Goal: Information Seeking & Learning: Find specific fact

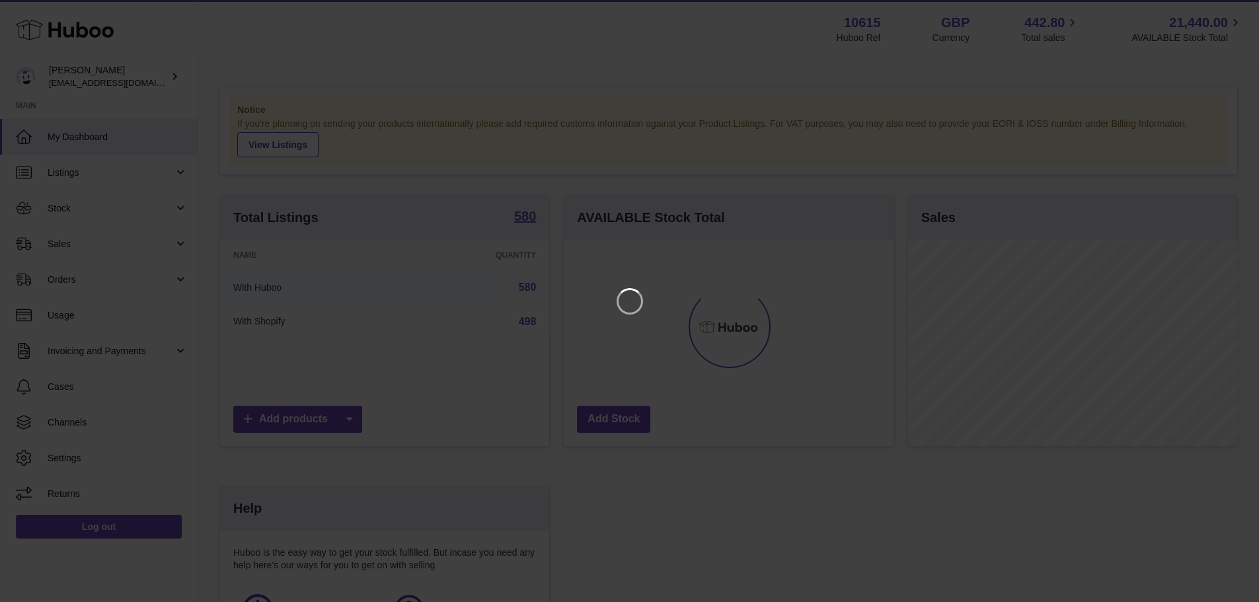
scroll to position [206, 333]
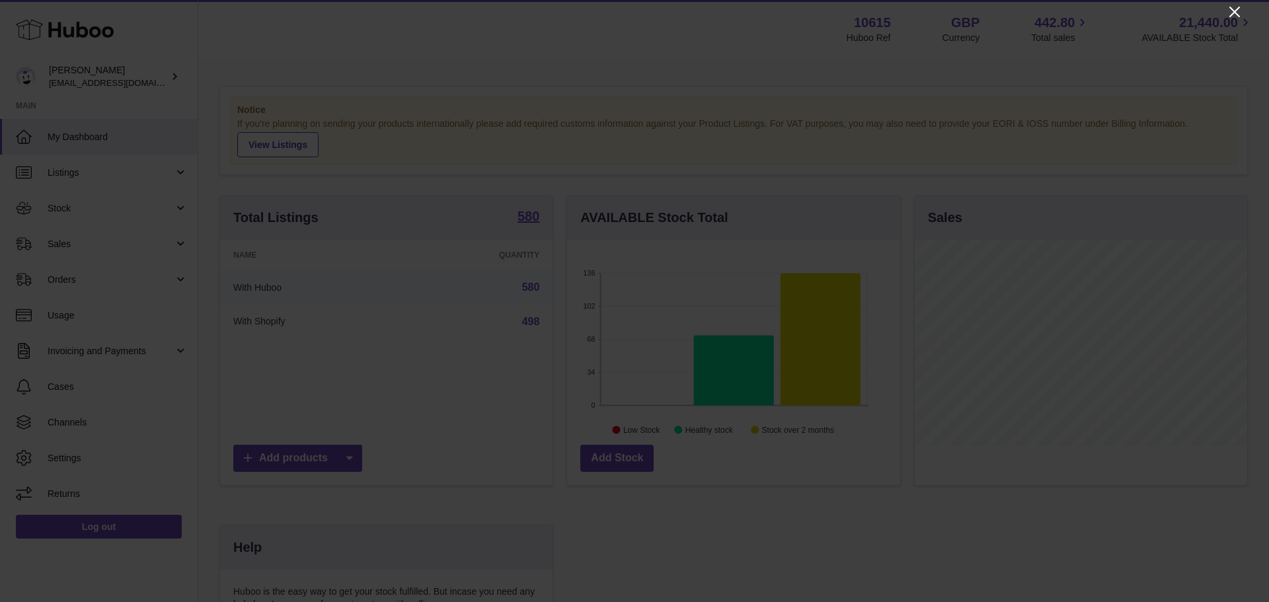
click at [1230, 5] on icon "Close" at bounding box center [1235, 12] width 16 height 16
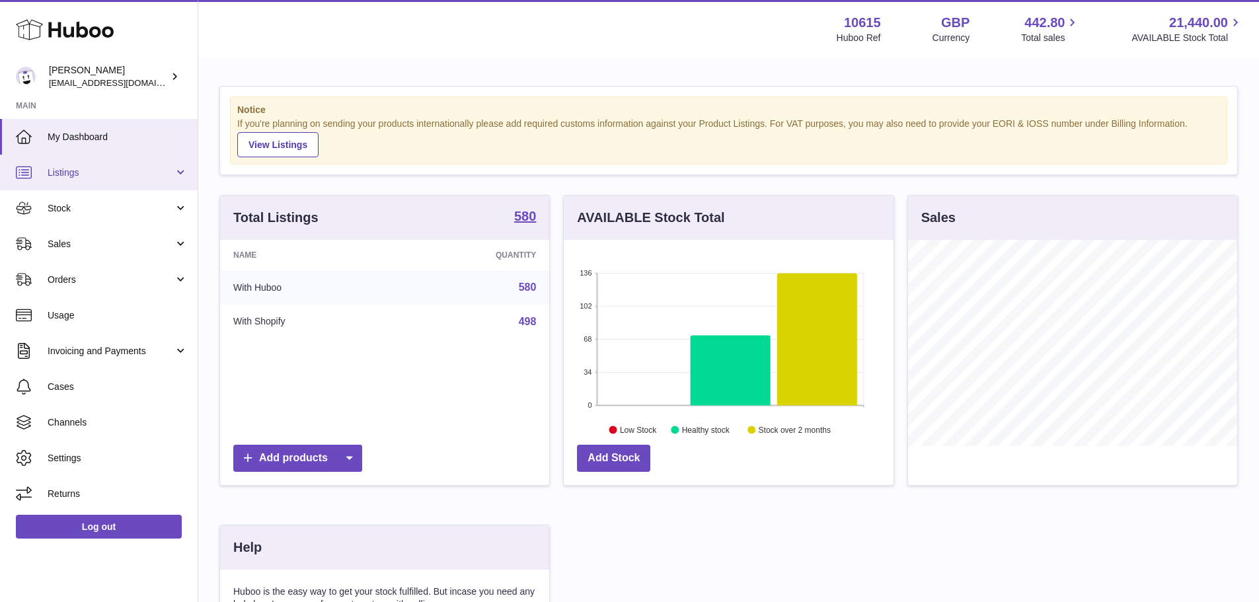
click at [123, 161] on link "Listings" at bounding box center [99, 173] width 198 height 36
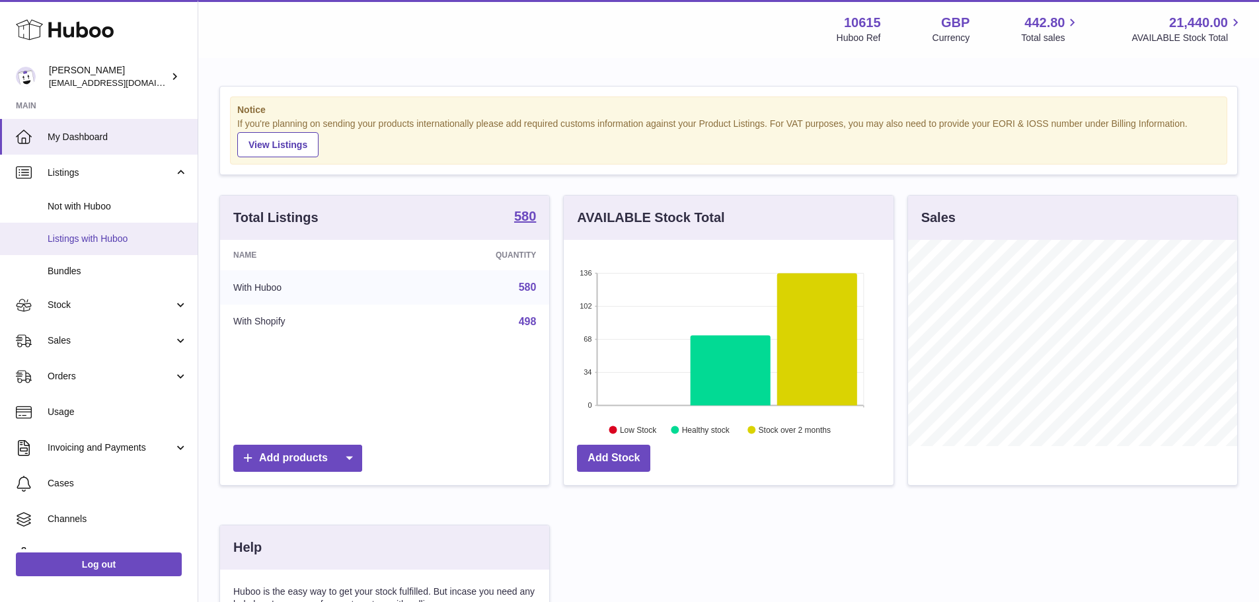
click at [116, 233] on span "Listings with Huboo" at bounding box center [118, 239] width 140 height 13
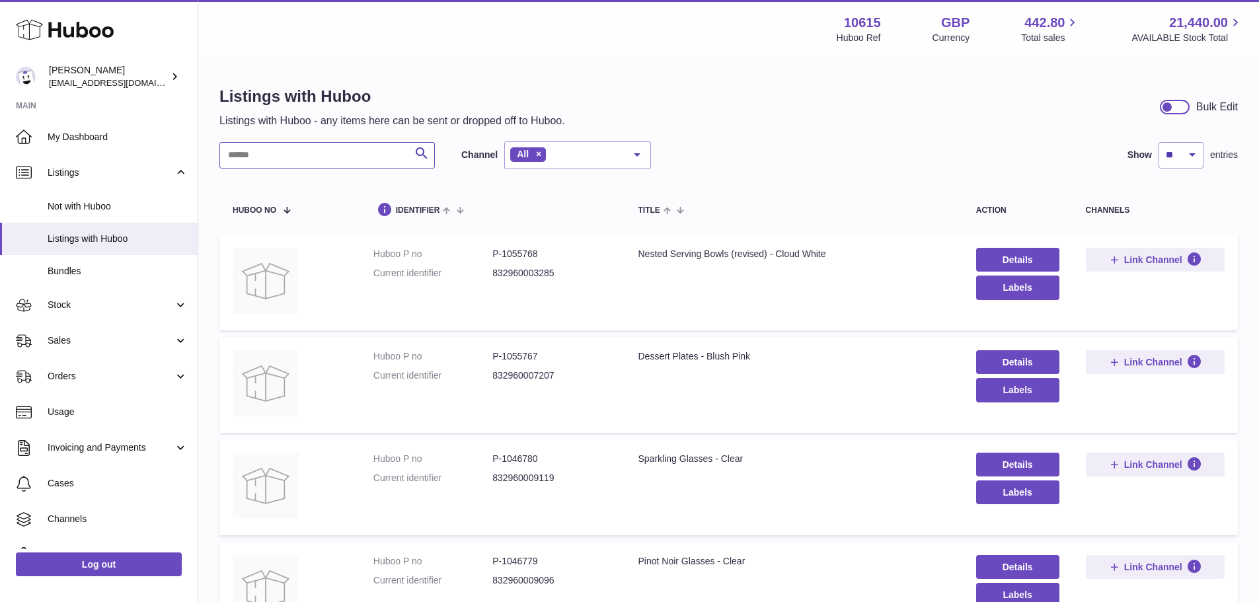
click at [291, 161] on input "text" at bounding box center [328, 155] width 216 height 26
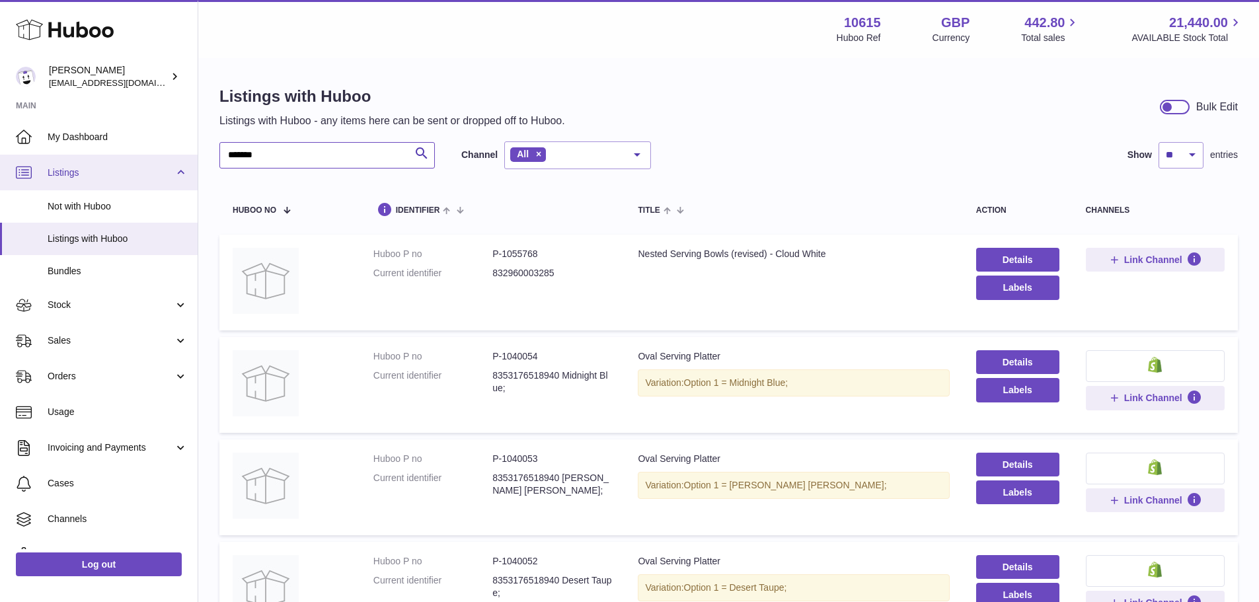
drag, startPoint x: 263, startPoint y: 157, endPoint x: 183, endPoint y: 165, distance: 80.5
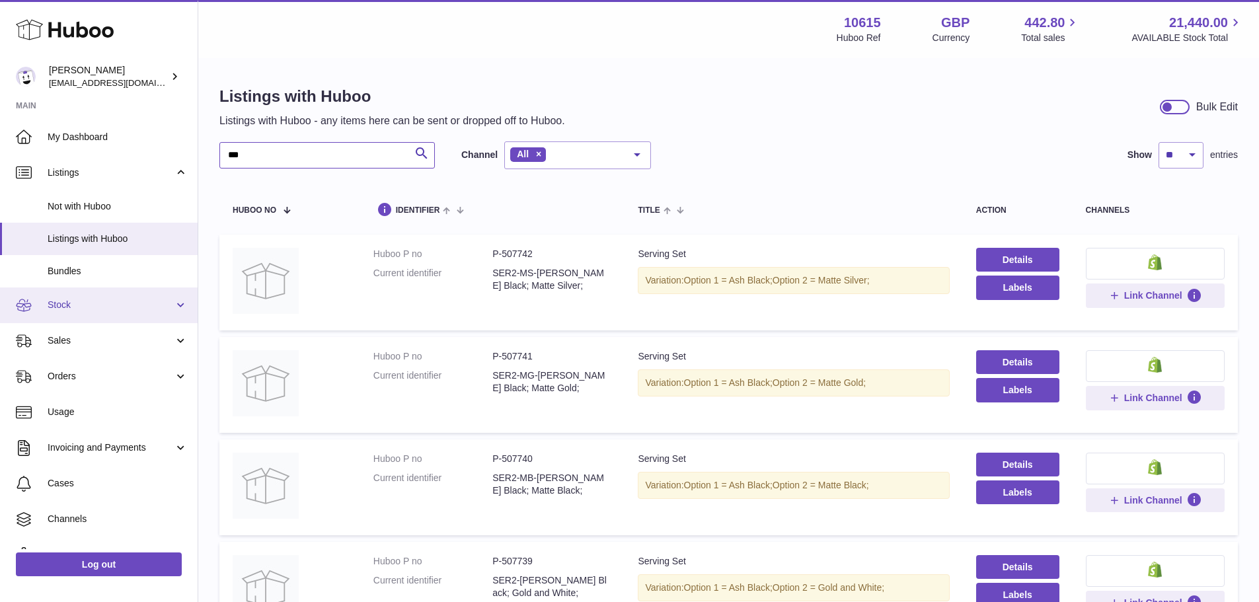
type input "***"
click at [89, 309] on span "Stock" at bounding box center [111, 305] width 126 height 13
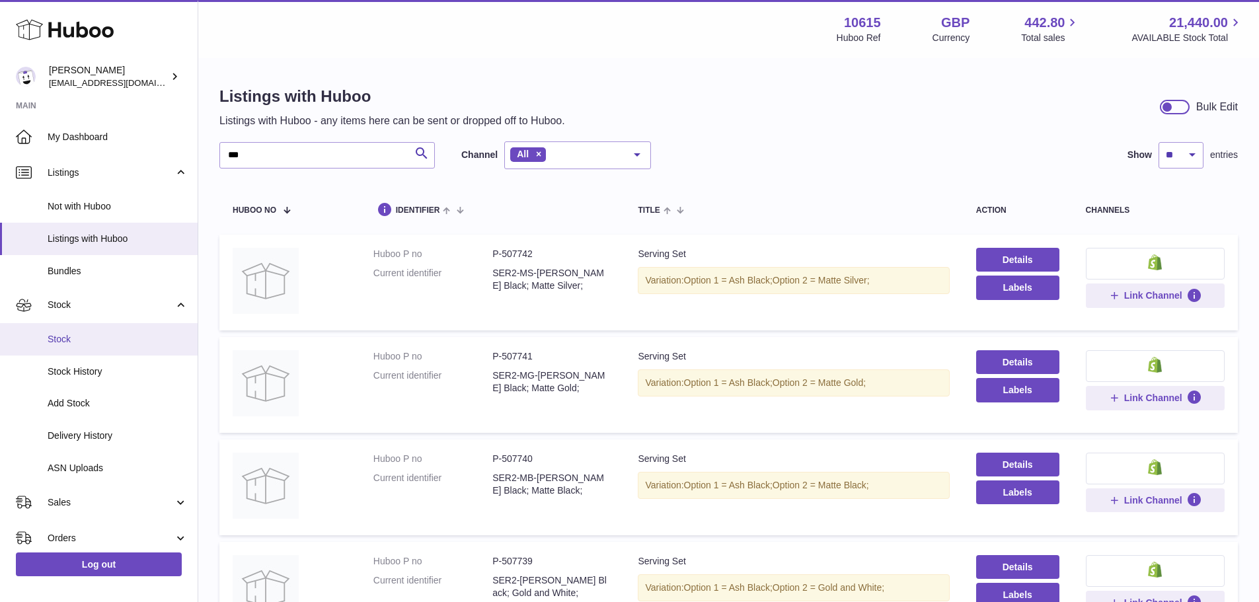
click at [85, 337] on span "Stock" at bounding box center [118, 339] width 140 height 13
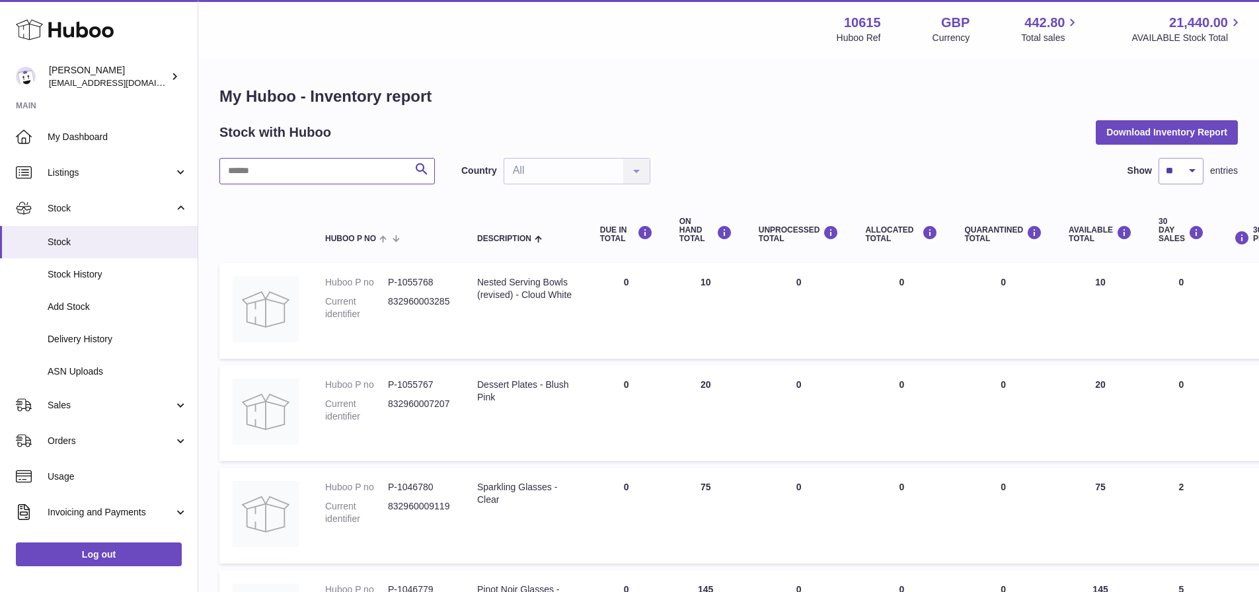
click at [317, 174] on input "text" at bounding box center [328, 171] width 216 height 26
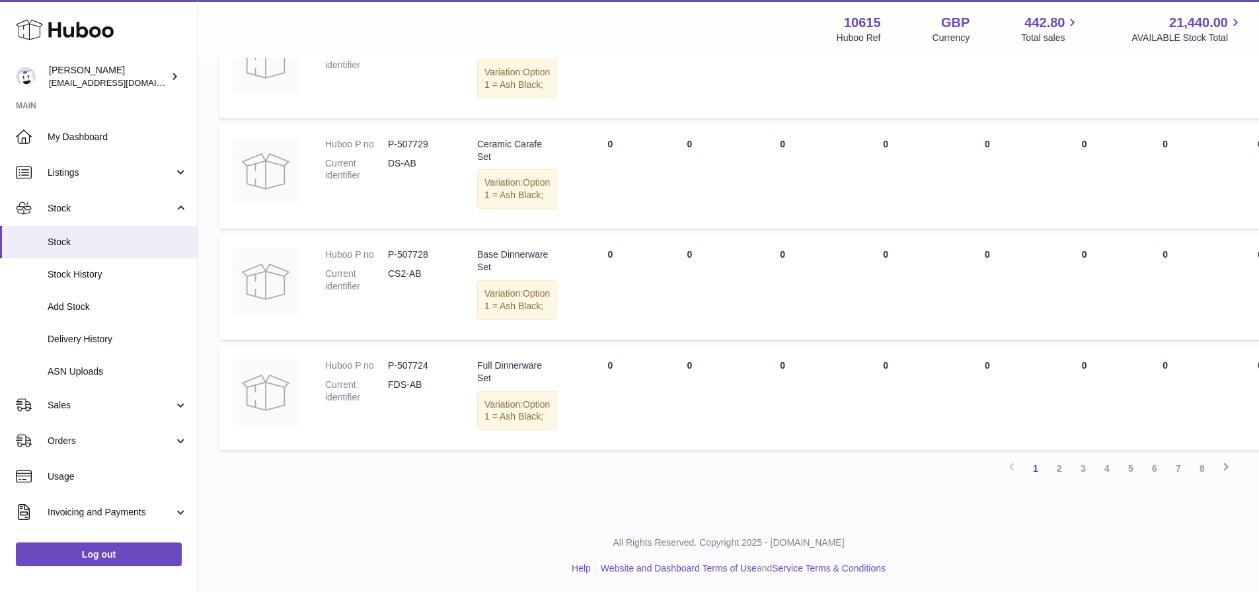
scroll to position [1191, 0]
click at [1068, 468] on link "2" at bounding box center [1060, 466] width 24 height 24
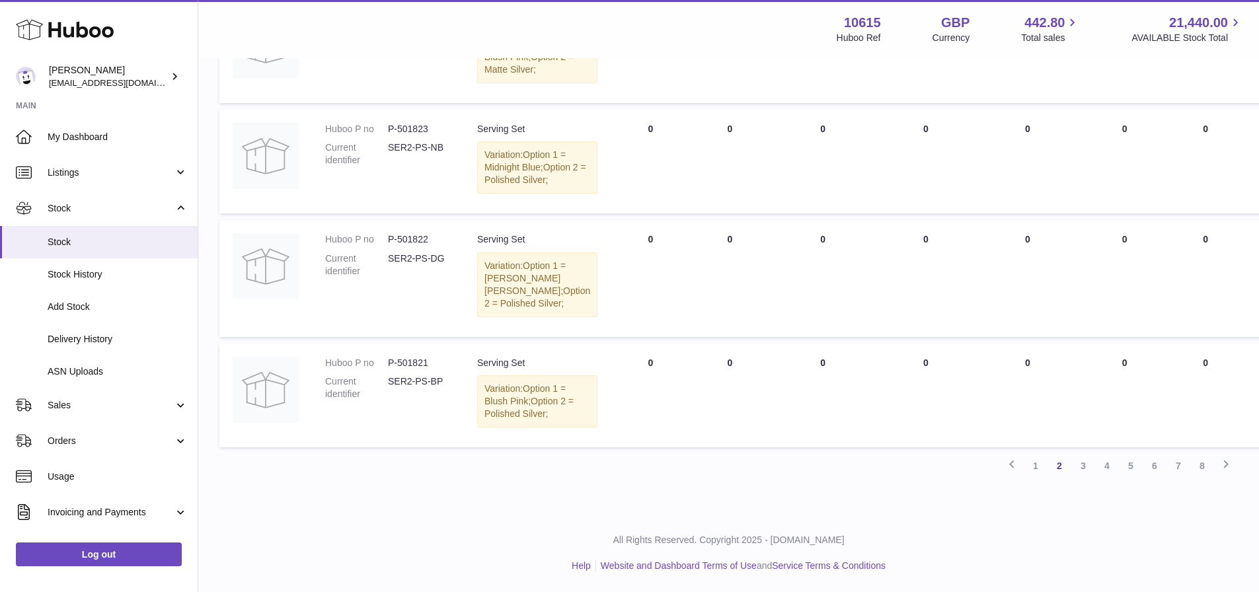
scroll to position [1291, 0]
drag, startPoint x: 1082, startPoint y: 470, endPoint x: 987, endPoint y: 485, distance: 96.3
click at [1082, 470] on link "3" at bounding box center [1084, 466] width 24 height 24
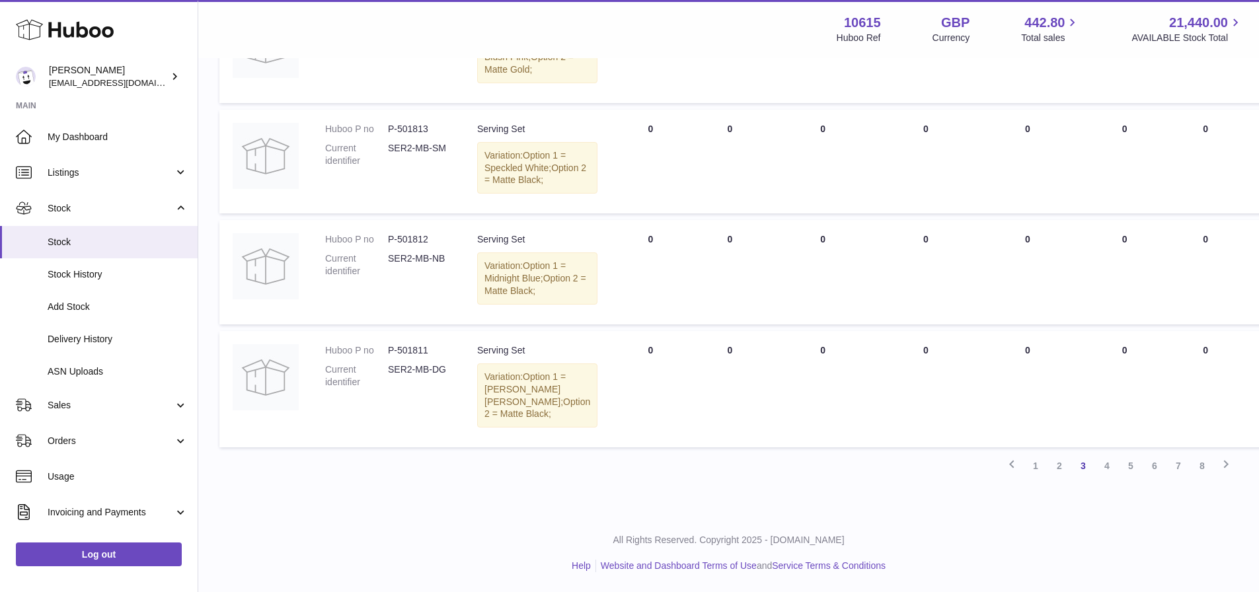
scroll to position [1316, 0]
click at [1106, 465] on link "4" at bounding box center [1108, 466] width 24 height 24
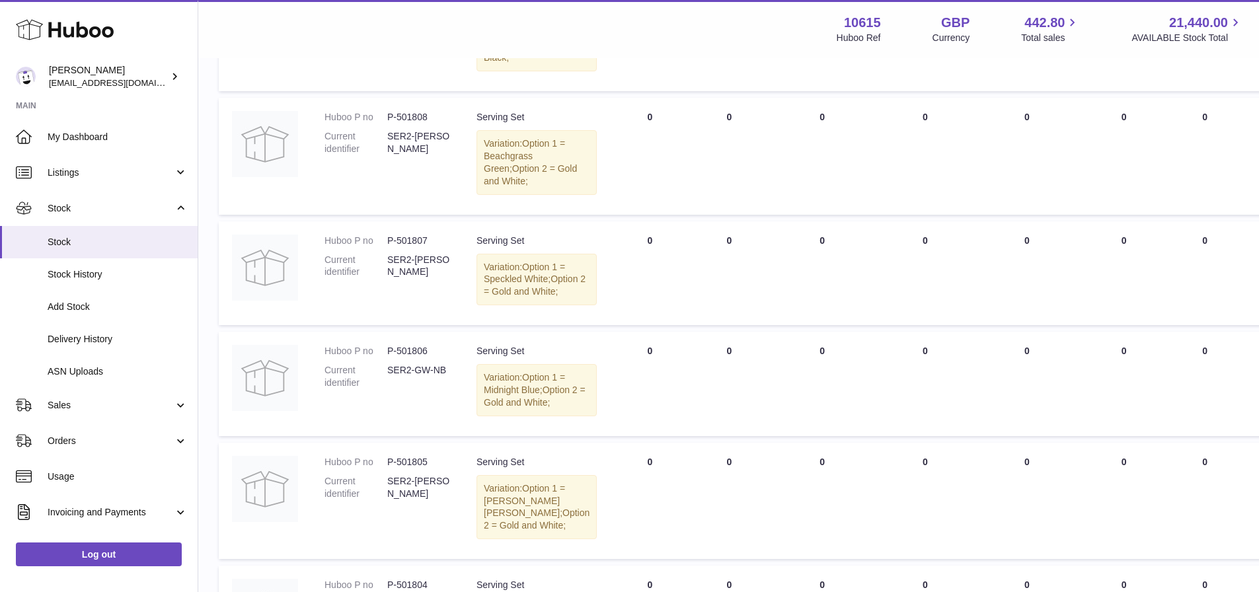
scroll to position [11, 4]
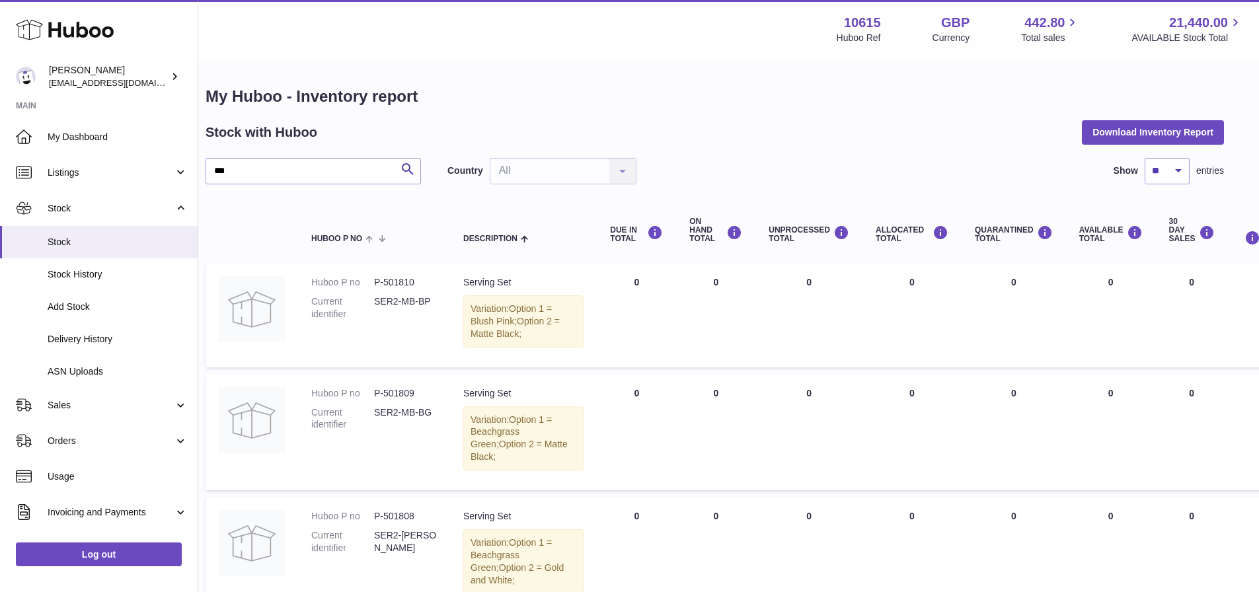
drag, startPoint x: 359, startPoint y: 296, endPoint x: 378, endPoint y: 140, distance: 157.2
click at [280, 158] on input "***" at bounding box center [310, 171] width 216 height 26
type input "*"
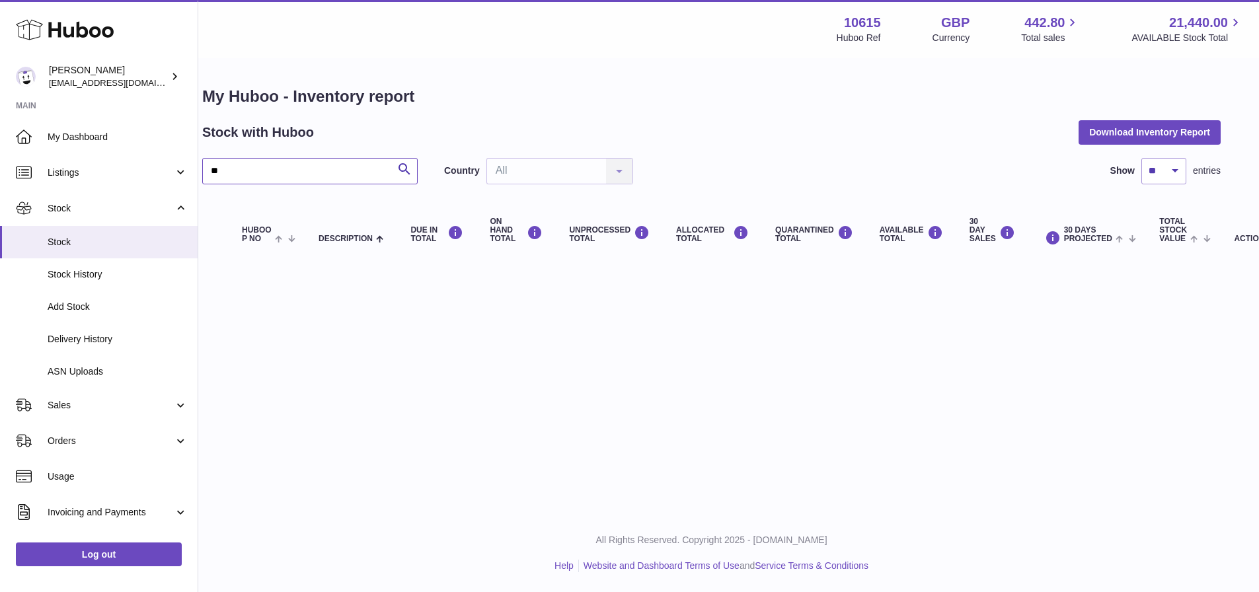
type input "*"
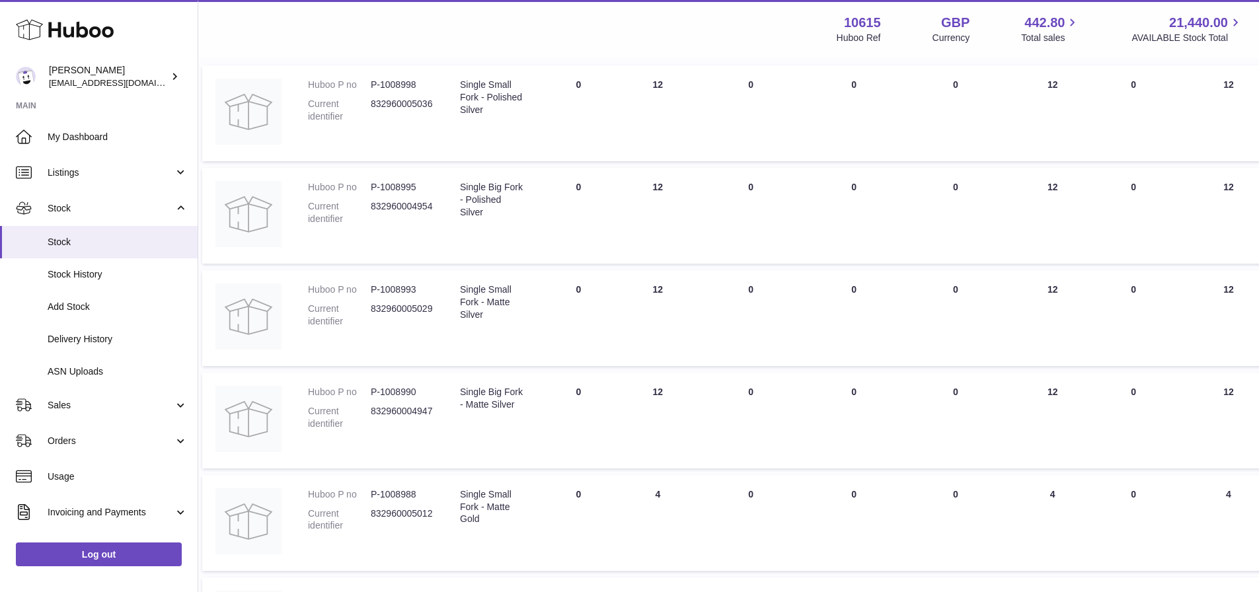
scroll to position [0, 17]
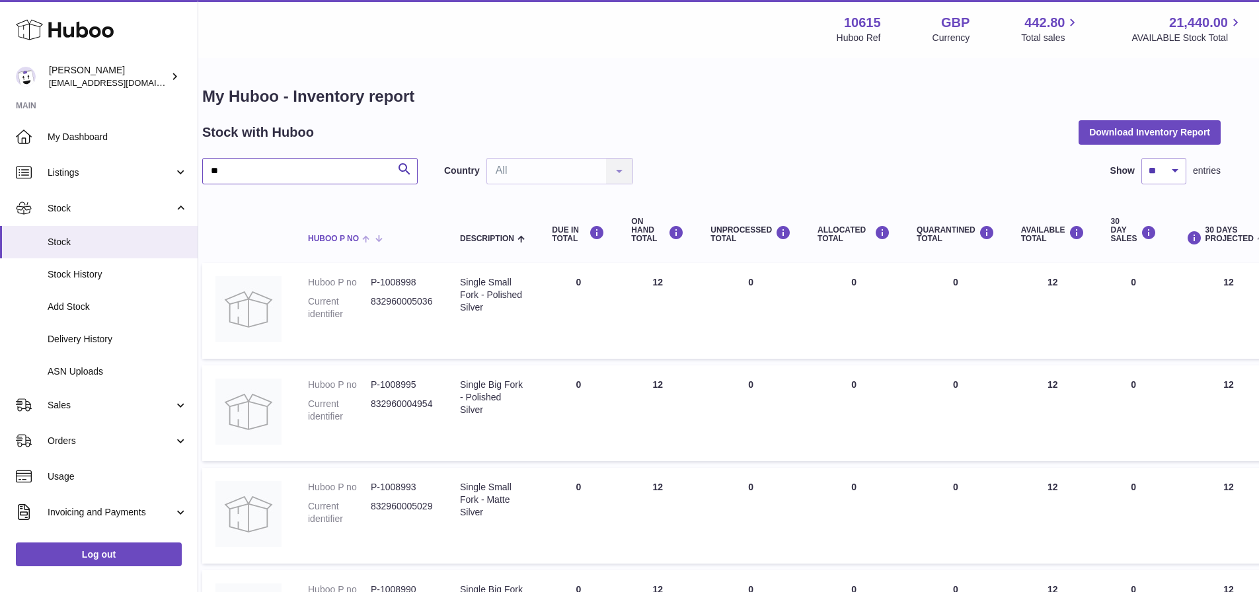
type input "*"
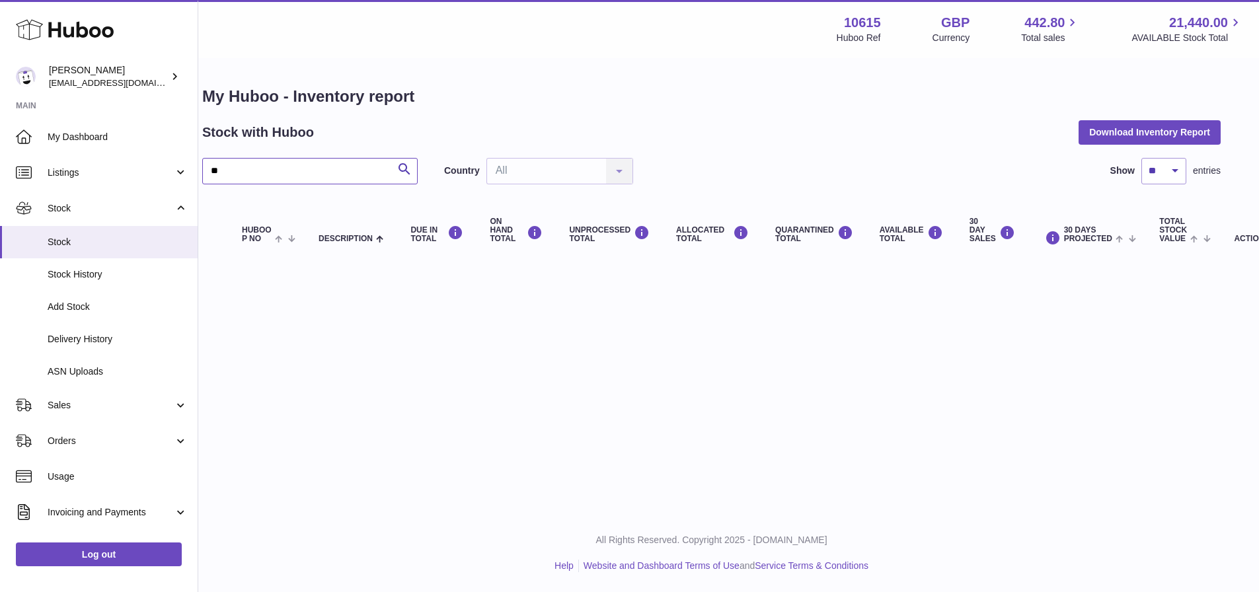
type input "*"
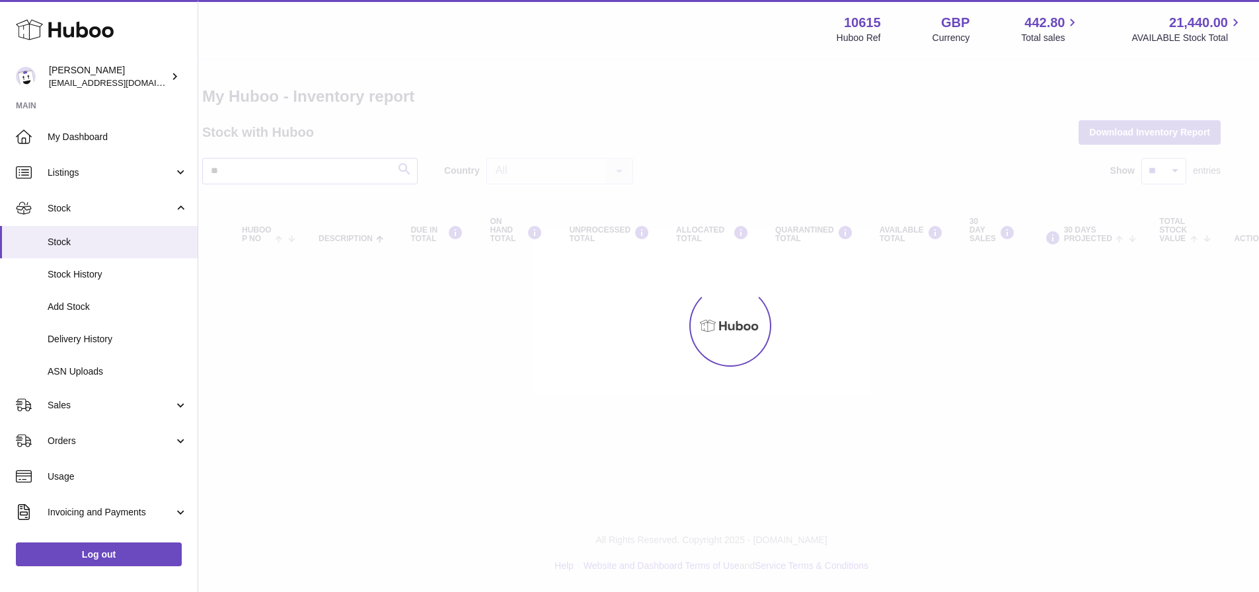
type input "***"
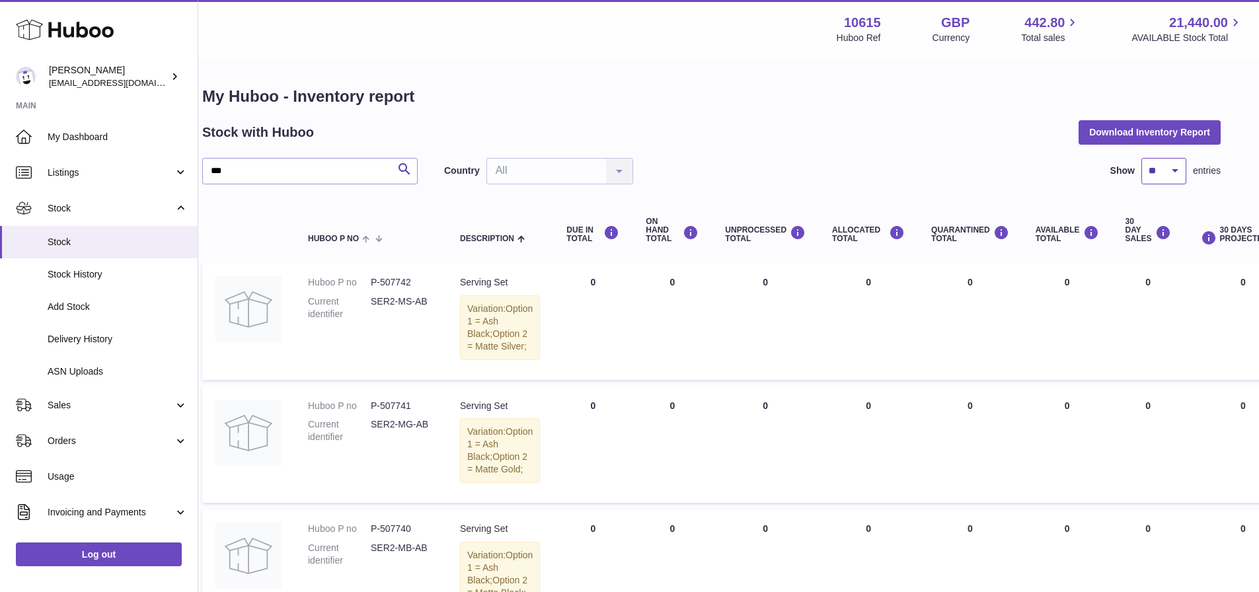
click at [1164, 182] on select "** ** ** ***" at bounding box center [1164, 171] width 45 height 26
select select "***"
click at [1142, 158] on select "** ** ** ***" at bounding box center [1164, 171] width 45 height 26
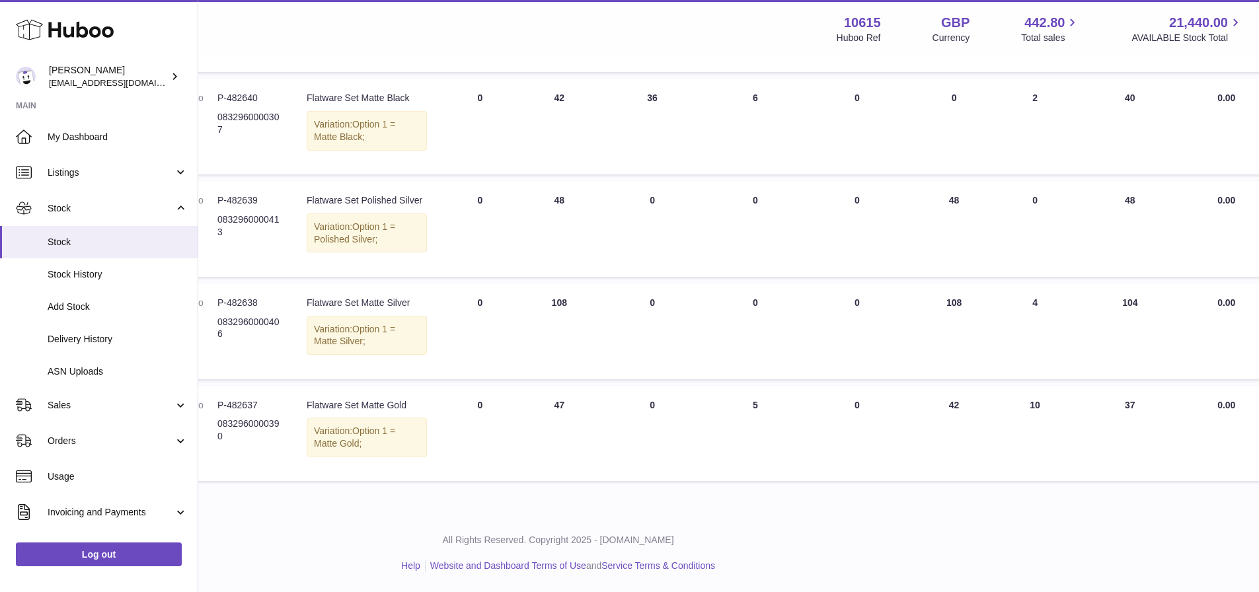
scroll to position [10248, 171]
click at [249, 277] on td "Huboo P no P-482639 Current identifier 0832960000413" at bounding box center [217, 229] width 152 height 96
copy dd "482639"
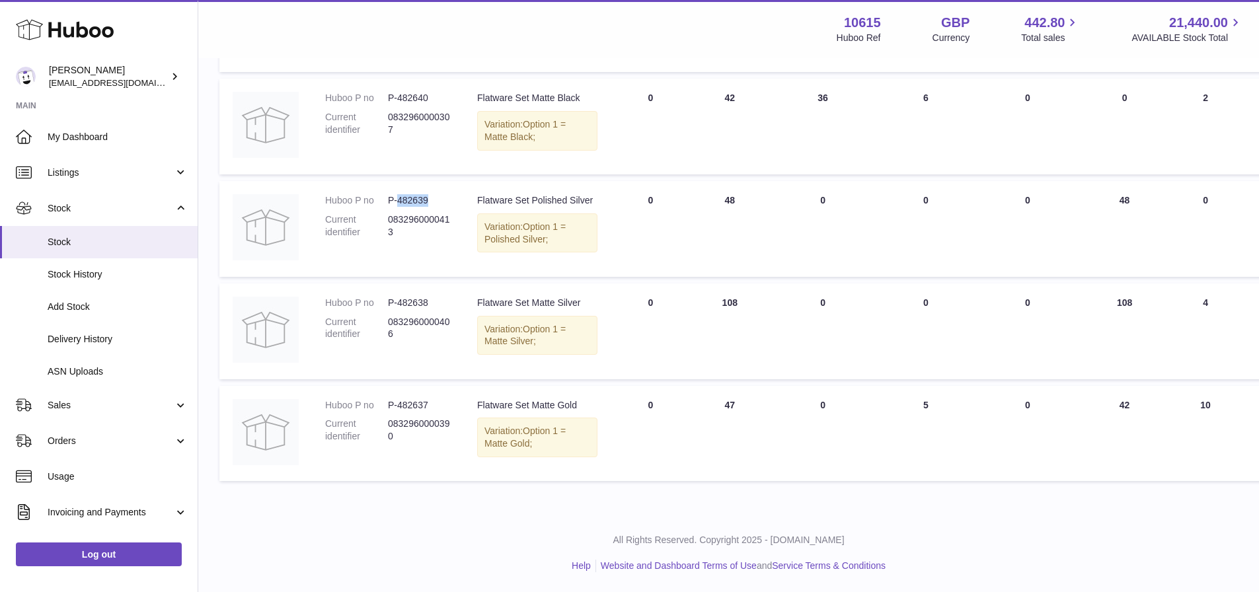
scroll to position [10566, 0]
click at [423, 297] on dd "P-482638" at bounding box center [419, 303] width 63 height 13
copy dd "482638"
